Goal: Task Accomplishment & Management: Use online tool/utility

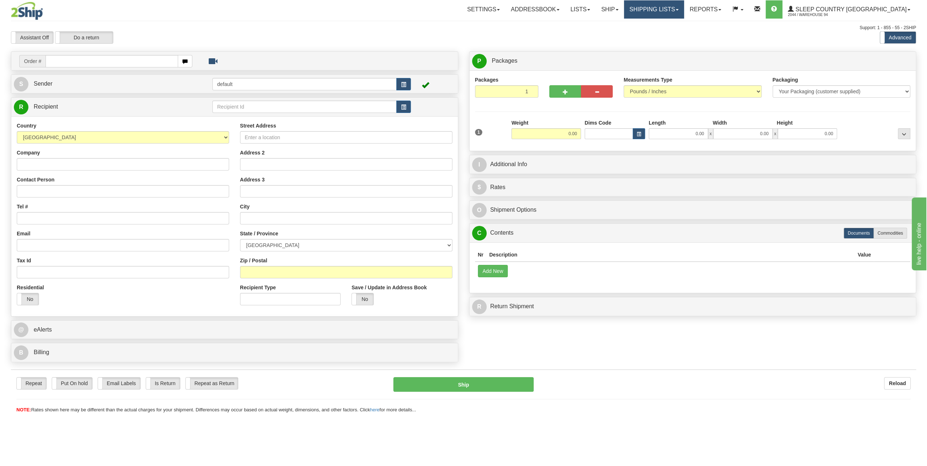
click at [684, 8] on link "Shipping lists" at bounding box center [654, 9] width 60 height 18
click at [662, 24] on span "Current Shipments" at bounding box center [641, 26] width 43 height 6
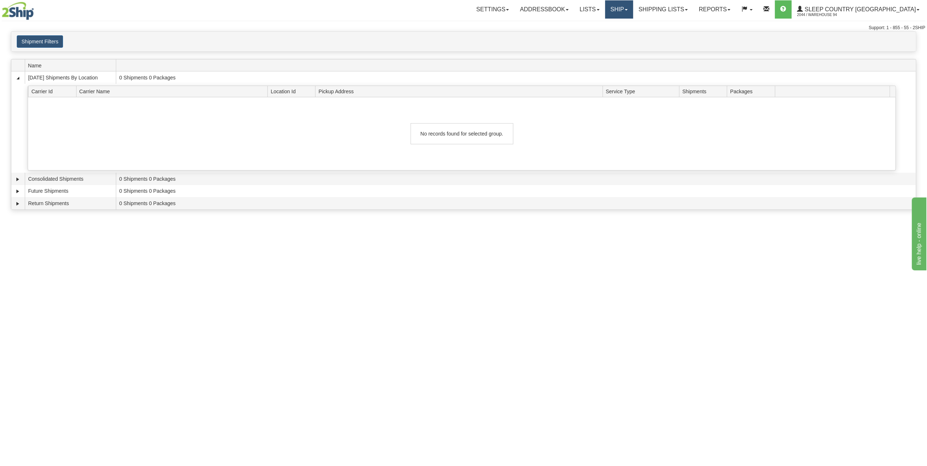
click at [633, 12] on link "Ship" at bounding box center [619, 9] width 28 height 18
click at [625, 36] on span "OnHold / Order Queue" at bounding box center [599, 35] width 51 height 6
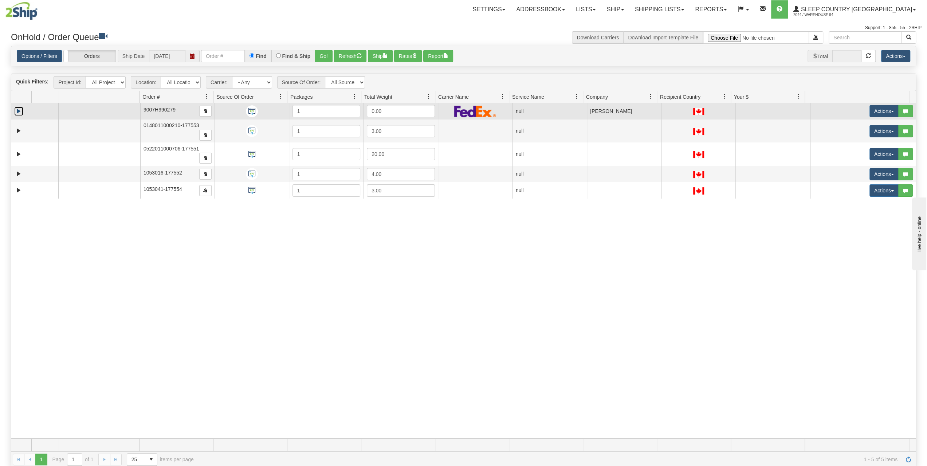
click at [20, 107] on link "Expand" at bounding box center [18, 111] width 9 height 9
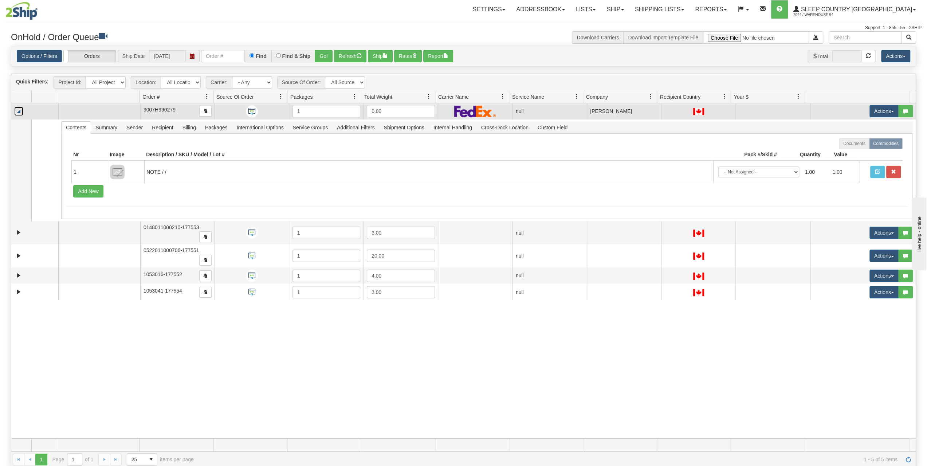
click at [21, 113] on link "Collapse" at bounding box center [18, 111] width 9 height 9
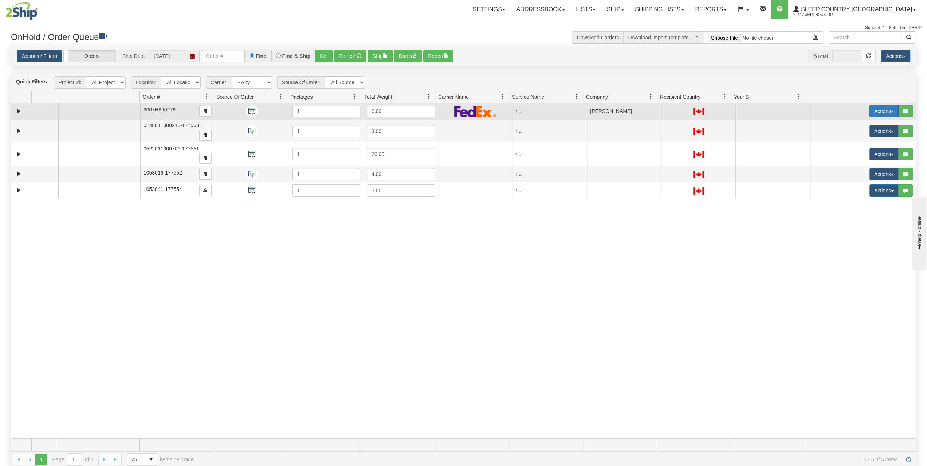
click at [876, 111] on button "Actions" at bounding box center [883, 111] width 29 height 12
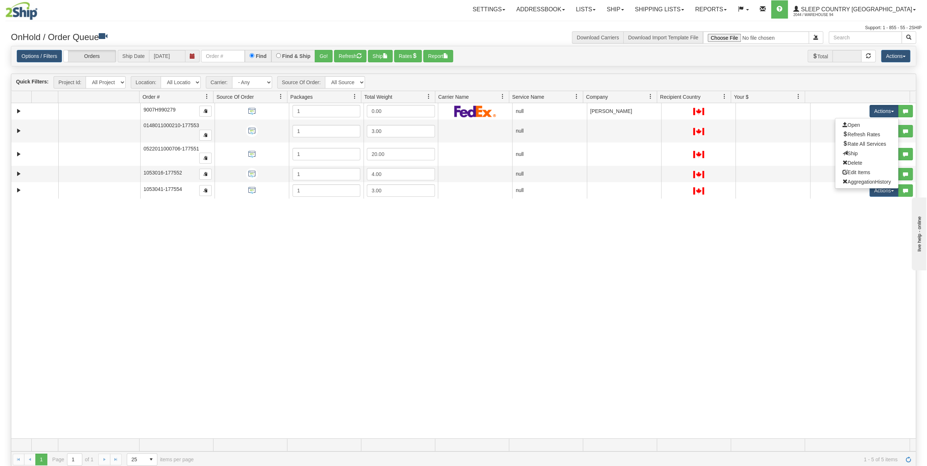
click at [804, 231] on div "31459195 94 90690729 0 9007H990279 1 0.00 null Shipping department Sleep Countr…" at bounding box center [463, 270] width 904 height 335
click at [419, 58] on button "Rates" at bounding box center [408, 56] width 28 height 12
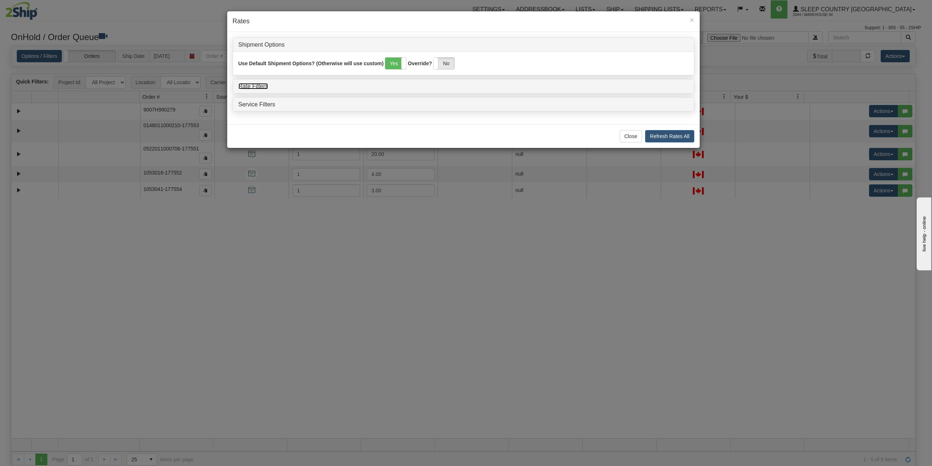
click at [262, 86] on link "Rate Filters" at bounding box center [254, 86] width 30 height 6
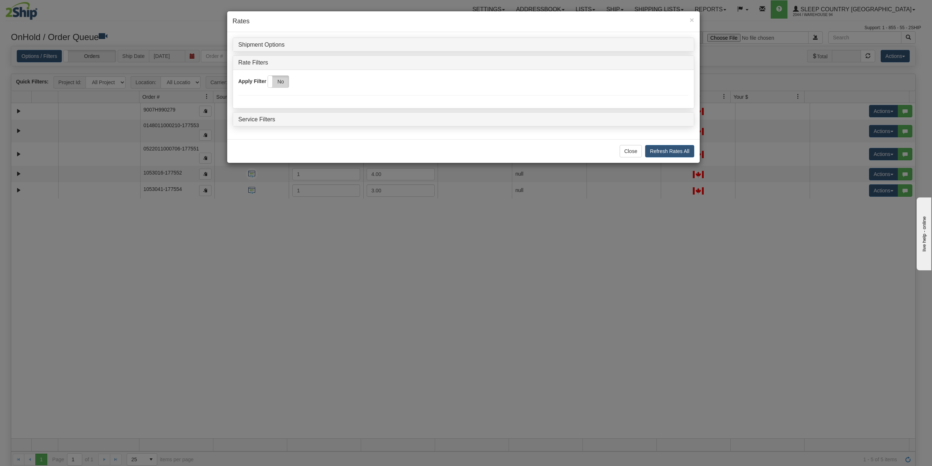
click at [281, 76] on label "No" at bounding box center [278, 82] width 21 height 12
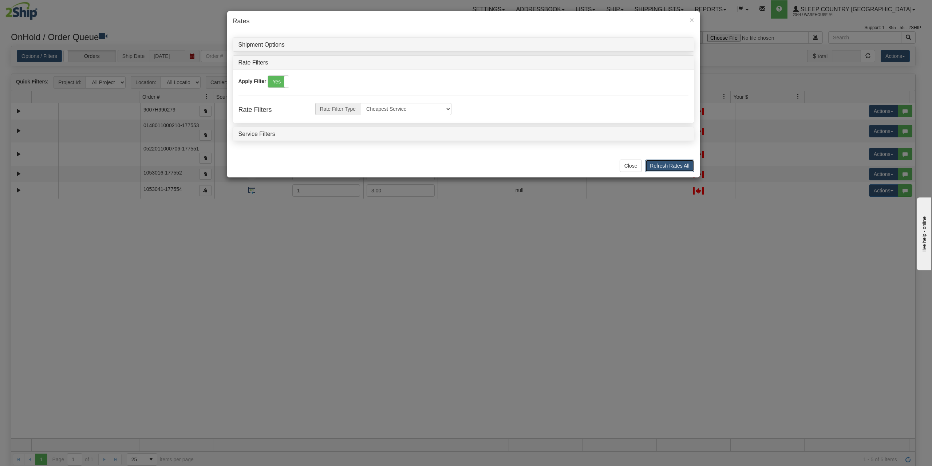
click at [668, 164] on button "Refresh Rates All" at bounding box center [669, 165] width 49 height 12
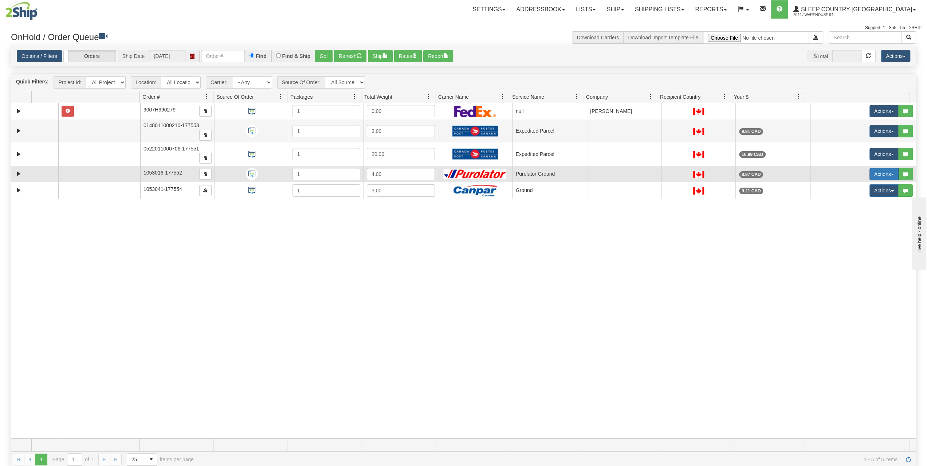
click at [883, 168] on button "Actions" at bounding box center [883, 174] width 29 height 12
click at [848, 185] on span "Open" at bounding box center [850, 188] width 17 height 6
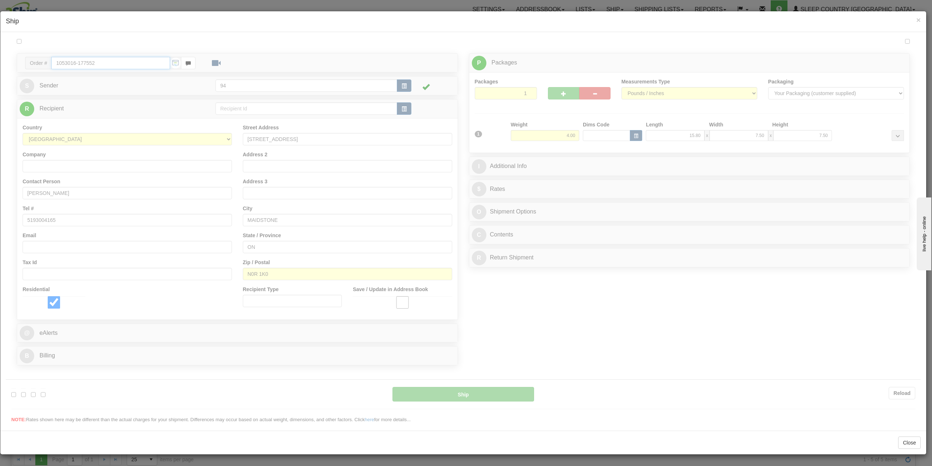
type input "260"
type input "10:04"
type input "16:00"
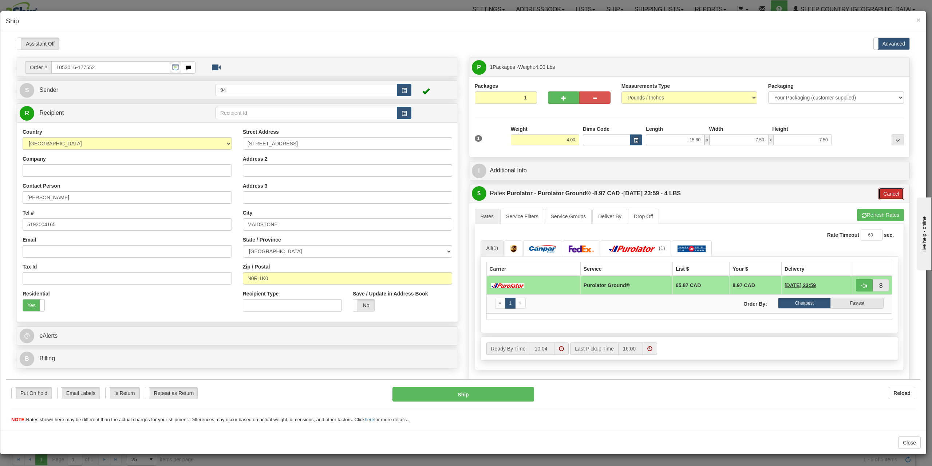
click at [884, 194] on button "Cancel" at bounding box center [891, 193] width 25 height 12
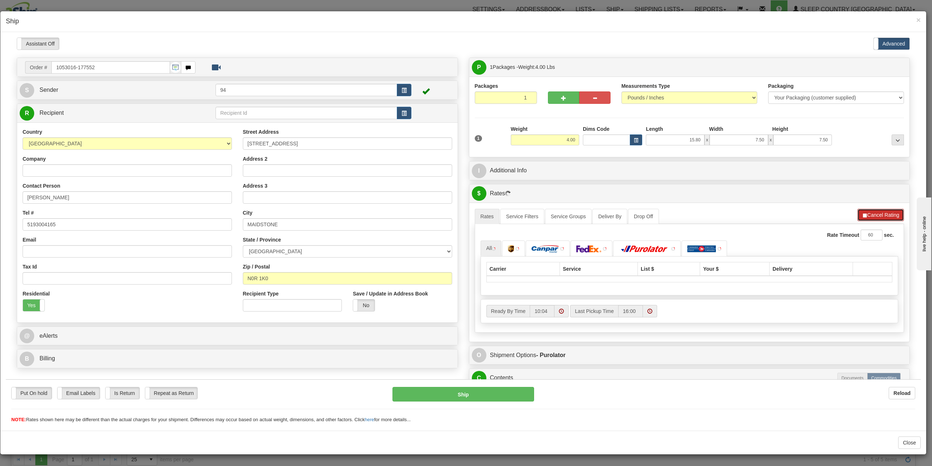
click at [882, 213] on button "Cancel Rating" at bounding box center [881, 214] width 47 height 12
click at [882, 213] on button "Refresh Rates" at bounding box center [880, 214] width 47 height 12
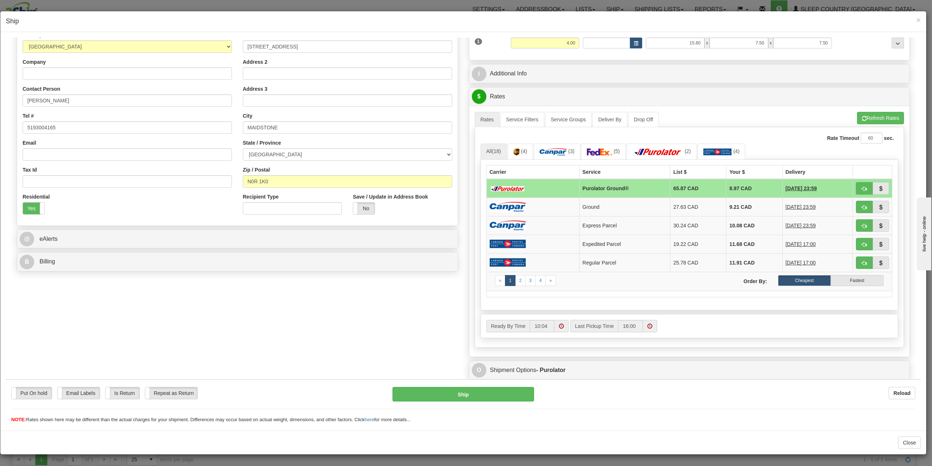
scroll to position [94, 0]
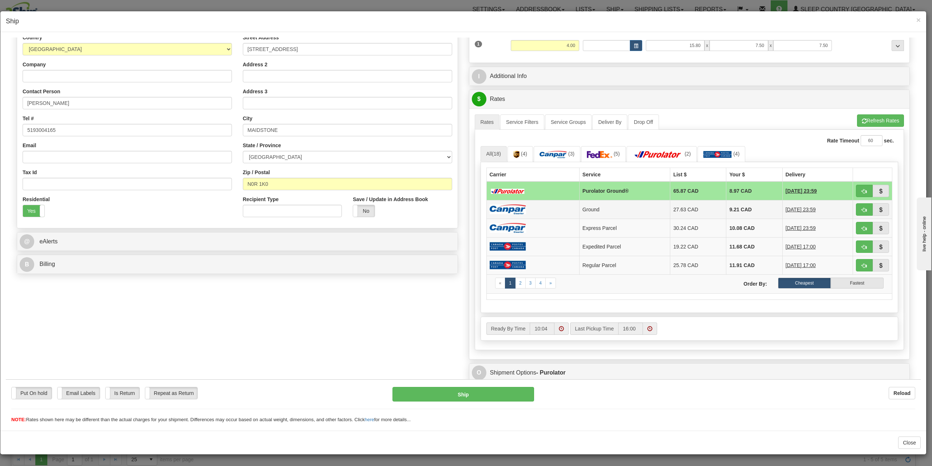
click at [682, 207] on td "27.63 CAD" at bounding box center [698, 209] width 56 height 19
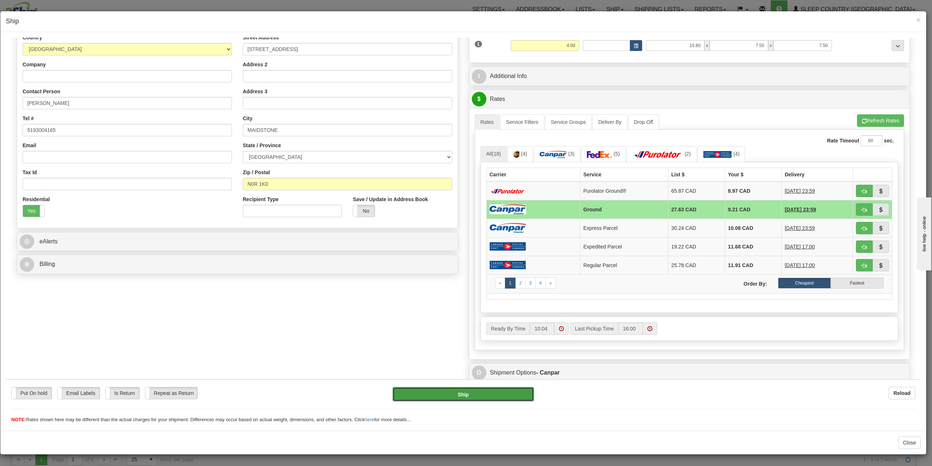
click at [457, 398] on button "Ship" at bounding box center [464, 393] width 142 height 15
type input "1"
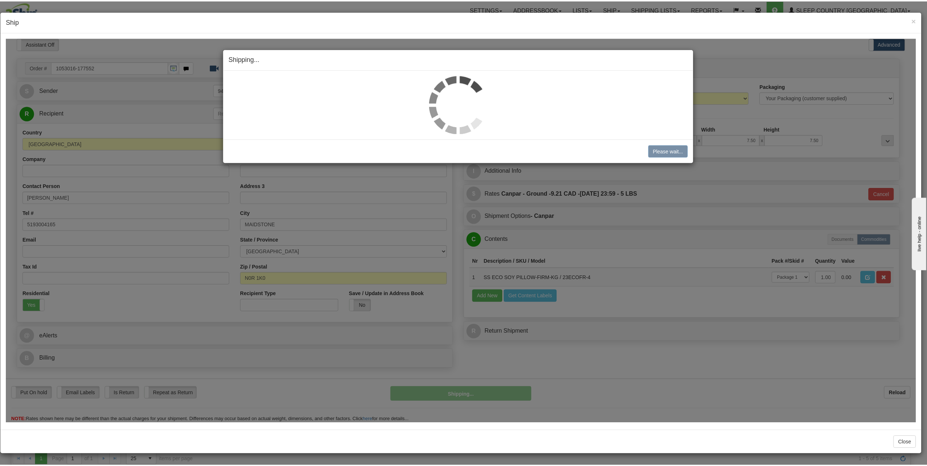
scroll to position [0, 0]
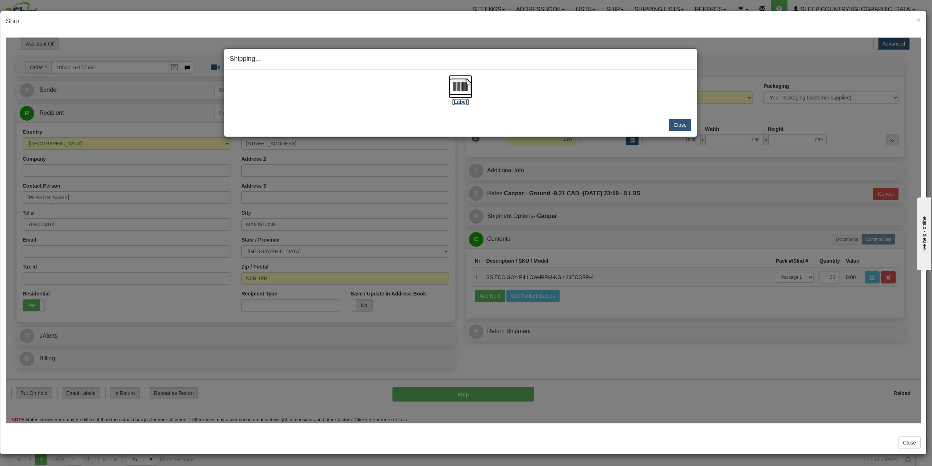
click at [463, 94] on img at bounding box center [460, 86] width 23 height 23
click at [694, 129] on div "Close [PERSON_NAME] Shipment and Quit Pickup Quit Pickup ONLY" at bounding box center [460, 125] width 473 height 24
click at [680, 121] on button "Close" at bounding box center [680, 124] width 23 height 12
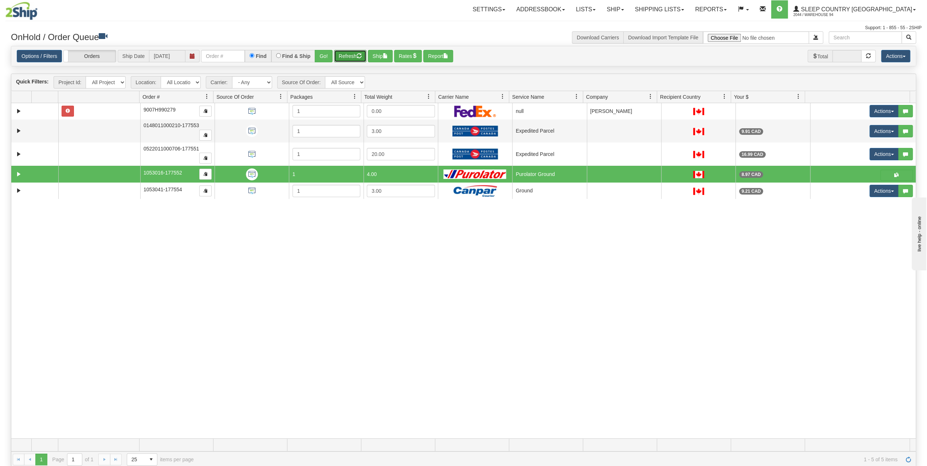
click at [354, 56] on button "Refresh" at bounding box center [350, 56] width 32 height 12
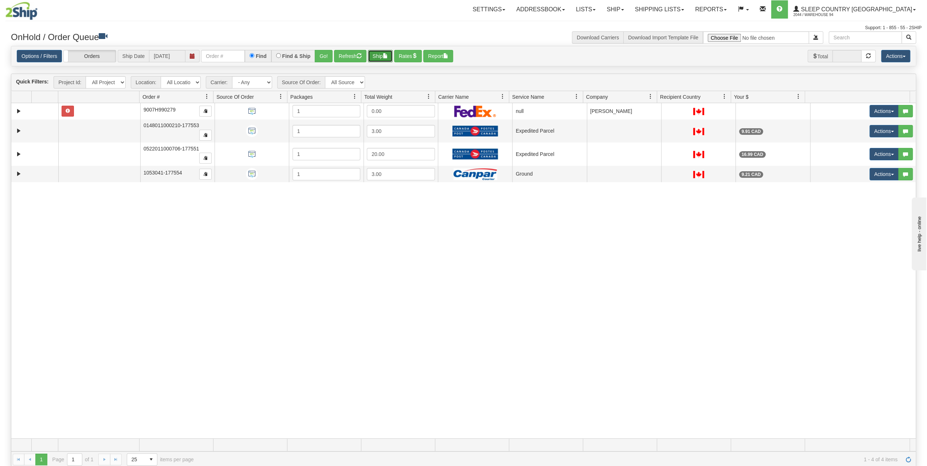
click at [379, 57] on button "Ship" at bounding box center [380, 56] width 25 height 12
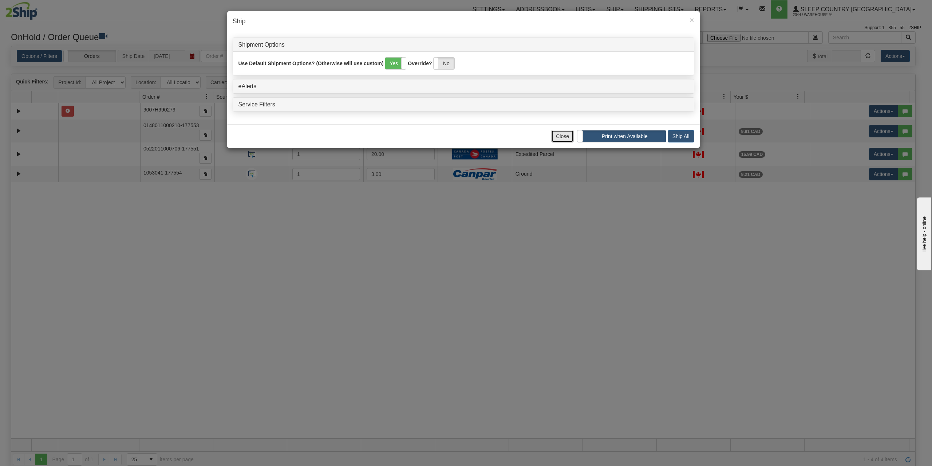
click at [561, 135] on button "Close" at bounding box center [562, 136] width 23 height 12
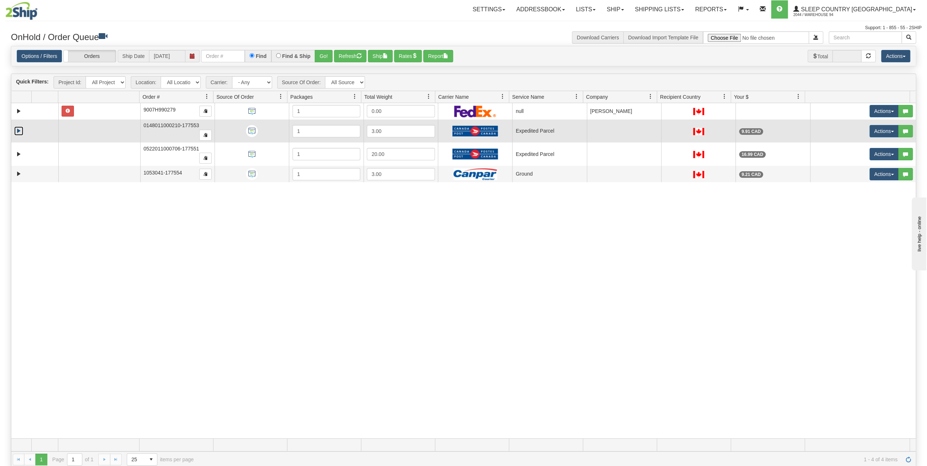
click at [16, 126] on link "Expand" at bounding box center [18, 130] width 9 height 9
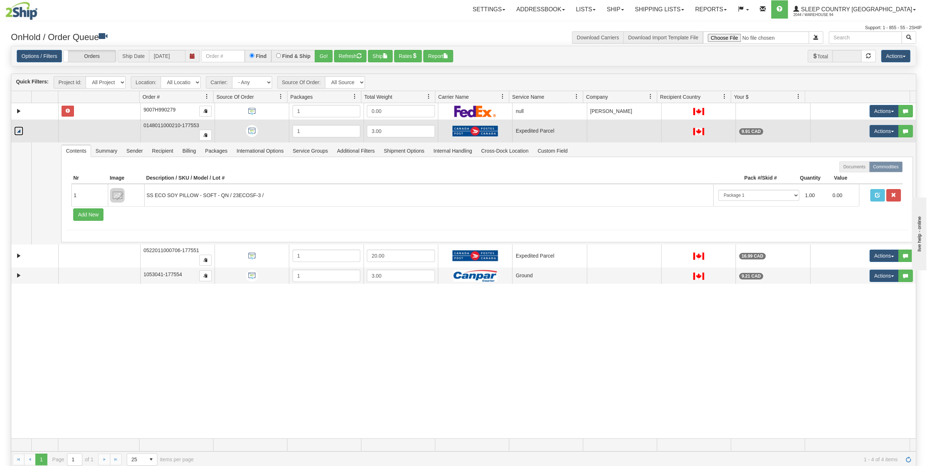
click at [16, 126] on link "Collapse" at bounding box center [18, 130] width 9 height 9
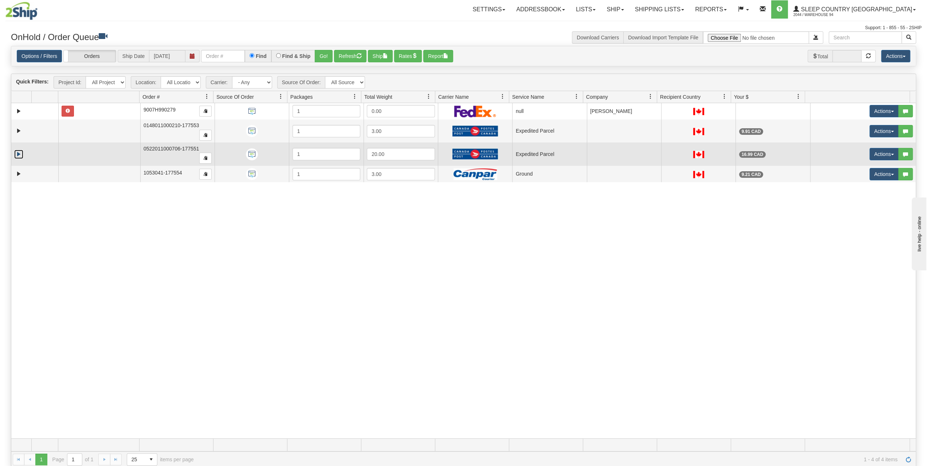
click at [16, 150] on link "Expand" at bounding box center [18, 154] width 9 height 9
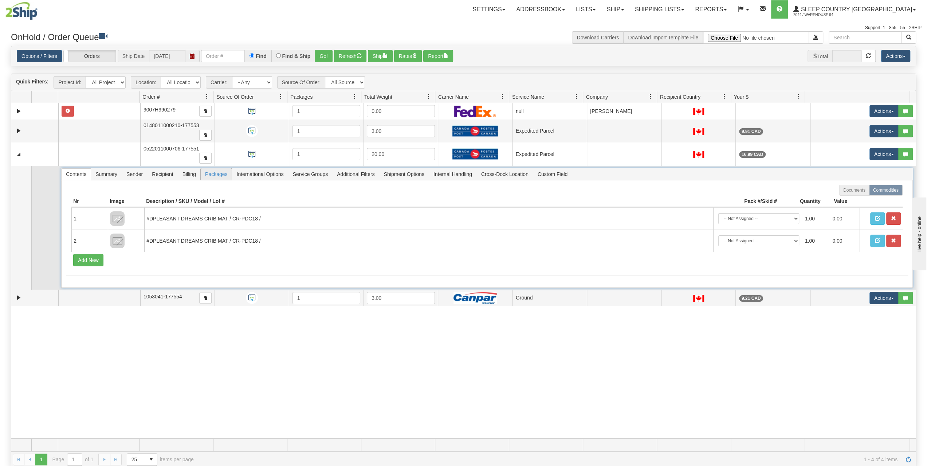
click at [216, 168] on span "Packages" at bounding box center [216, 174] width 31 height 12
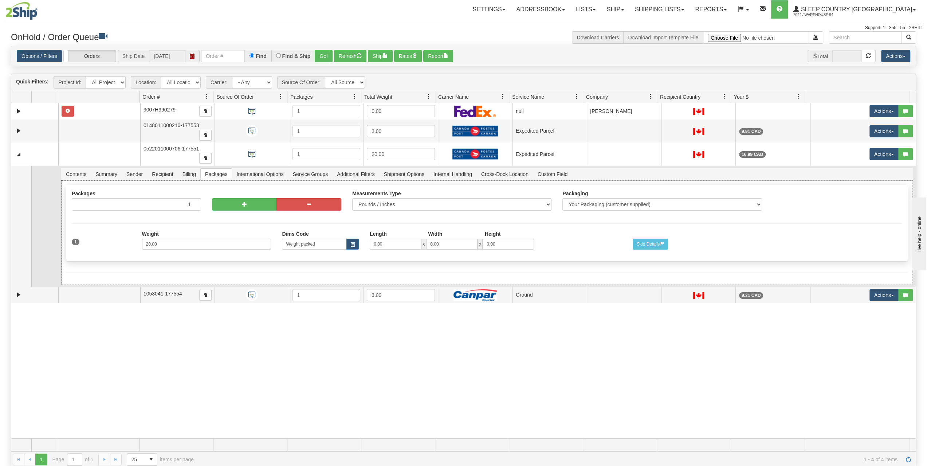
click at [244, 190] on div at bounding box center [276, 194] width 129 height 8
click at [245, 201] on span "button" at bounding box center [244, 203] width 5 height 5
type input "2"
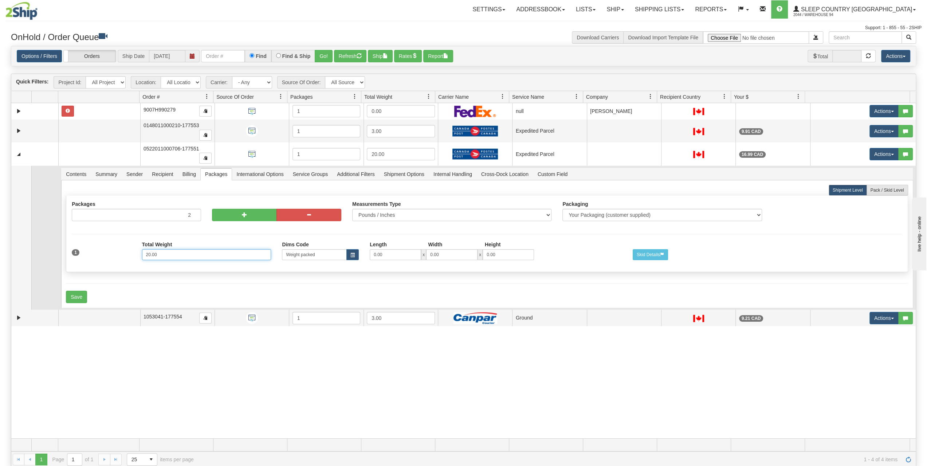
click at [202, 249] on input "20.00" at bounding box center [206, 254] width 129 height 11
click at [72, 291] on button "Save" at bounding box center [76, 297] width 21 height 12
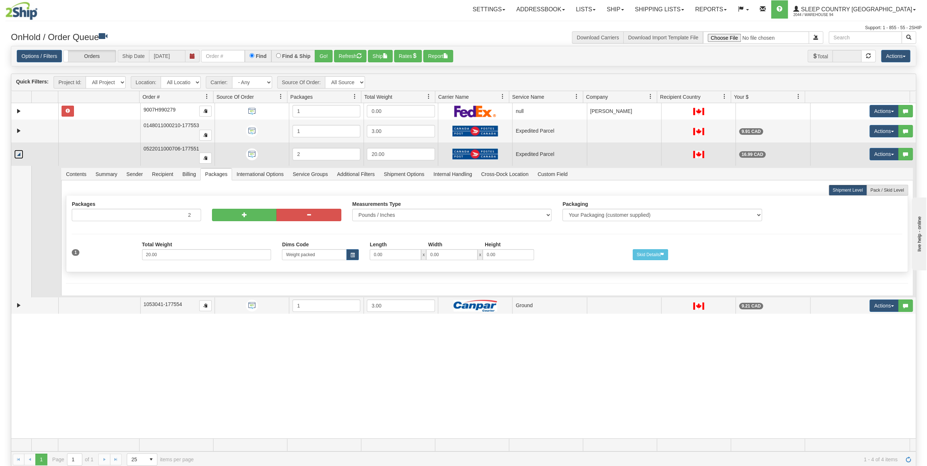
click at [19, 150] on link "Collapse" at bounding box center [18, 154] width 9 height 9
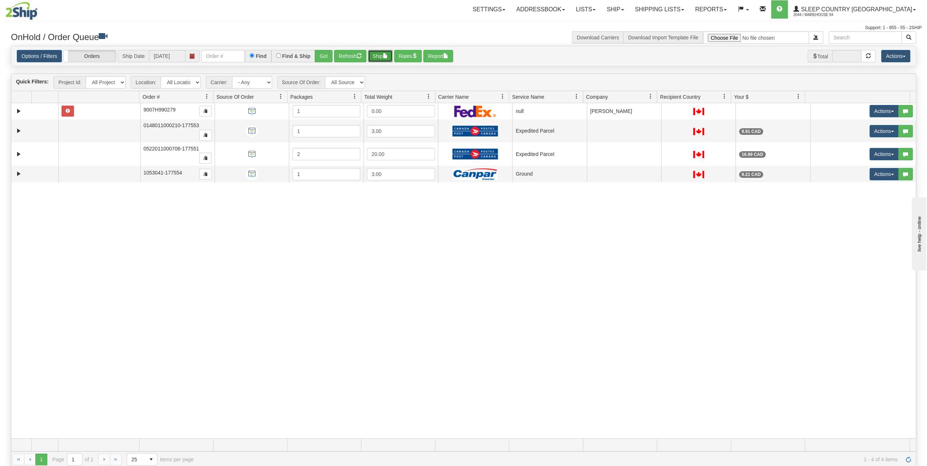
click at [385, 55] on span "button" at bounding box center [385, 55] width 5 height 5
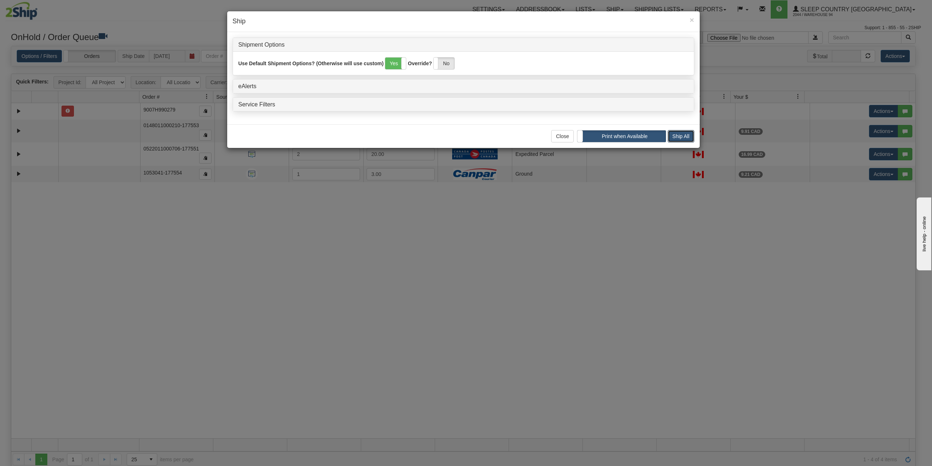
drag, startPoint x: 673, startPoint y: 132, endPoint x: 667, endPoint y: 136, distance: 6.9
click at [671, 134] on button "Ship All" at bounding box center [681, 136] width 27 height 12
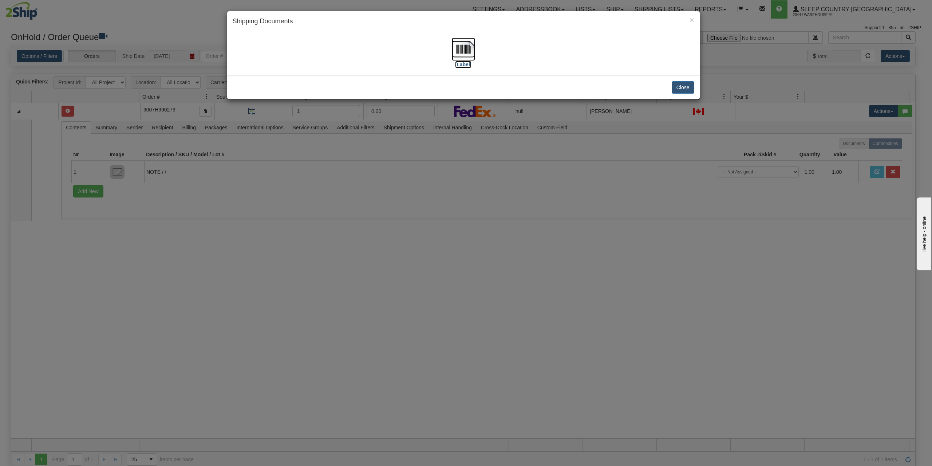
click at [460, 54] on img at bounding box center [463, 49] width 23 height 23
click at [678, 81] on button "Close" at bounding box center [683, 87] width 23 height 12
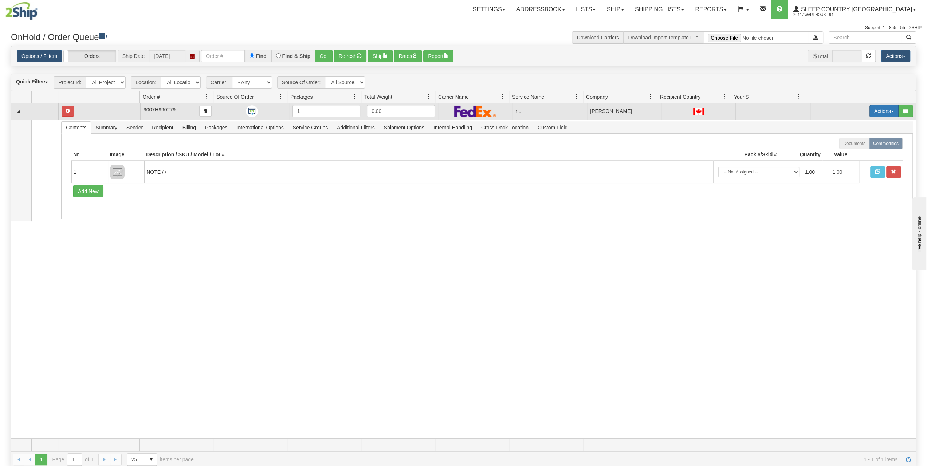
click at [870, 111] on button "Actions" at bounding box center [883, 111] width 29 height 12
click at [852, 161] on span "Delete" at bounding box center [852, 163] width 20 height 6
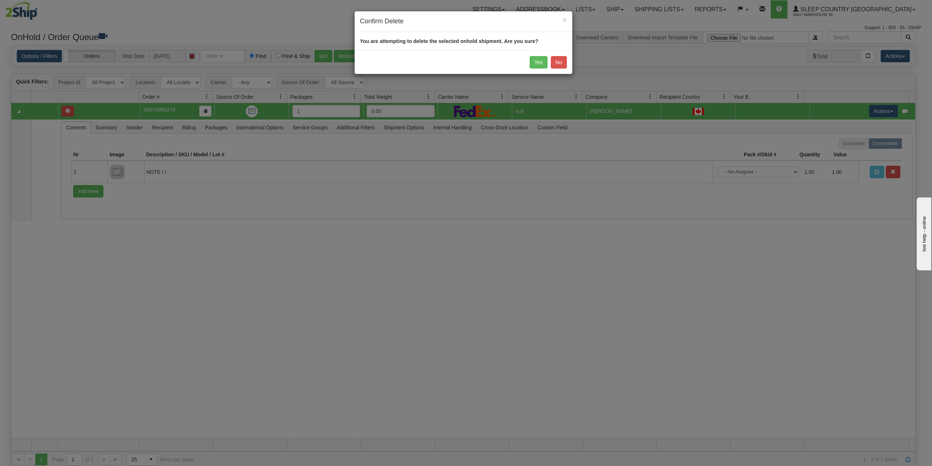
click at [529, 60] on div "Yes No" at bounding box center [464, 62] width 218 height 24
click at [535, 62] on button "Yes" at bounding box center [539, 62] width 18 height 12
